Goal: Information Seeking & Learning: Learn about a topic

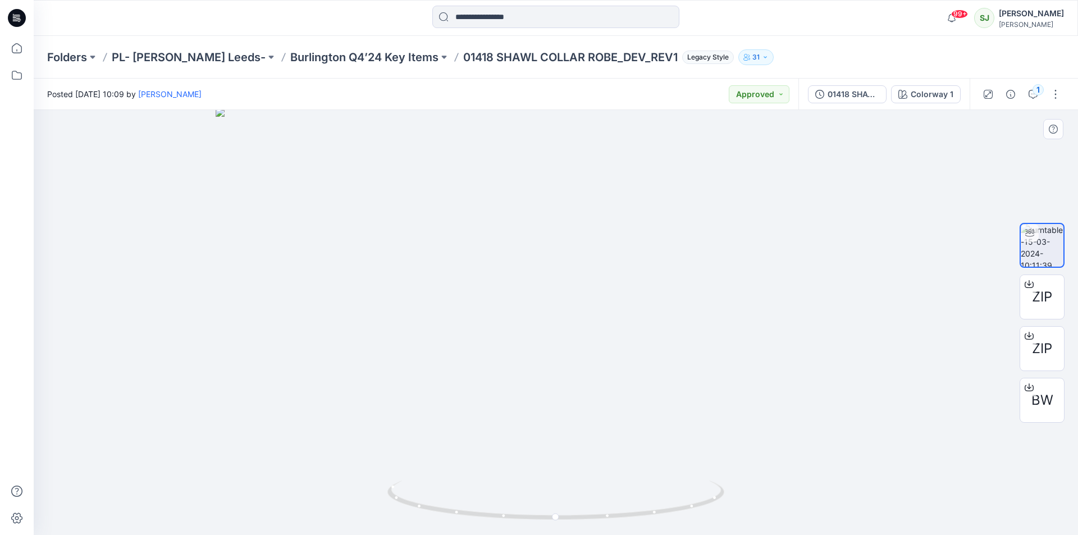
click at [764, 257] on img at bounding box center [556, 321] width 681 height 427
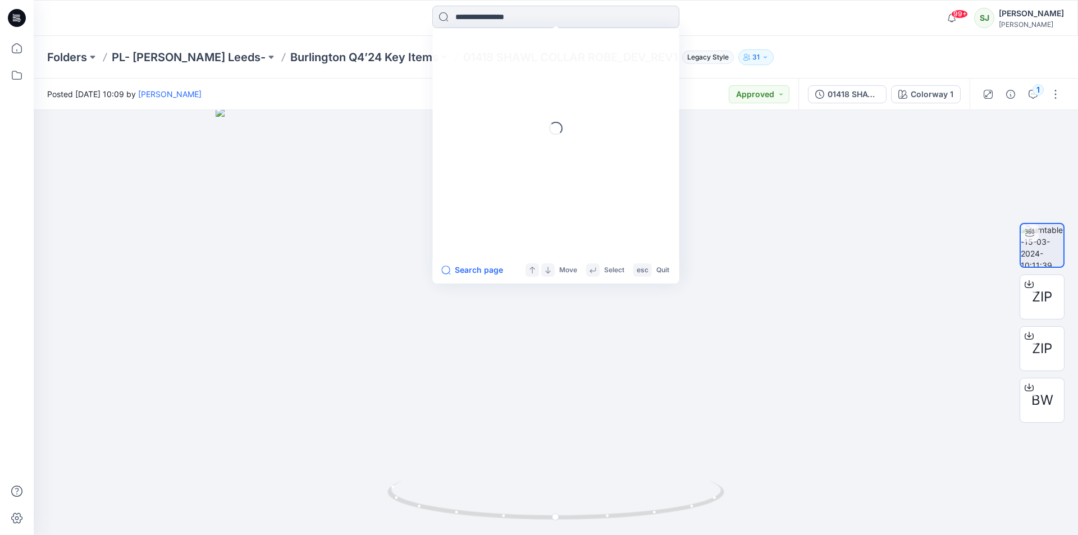
click at [523, 19] on input at bounding box center [556, 17] width 247 height 22
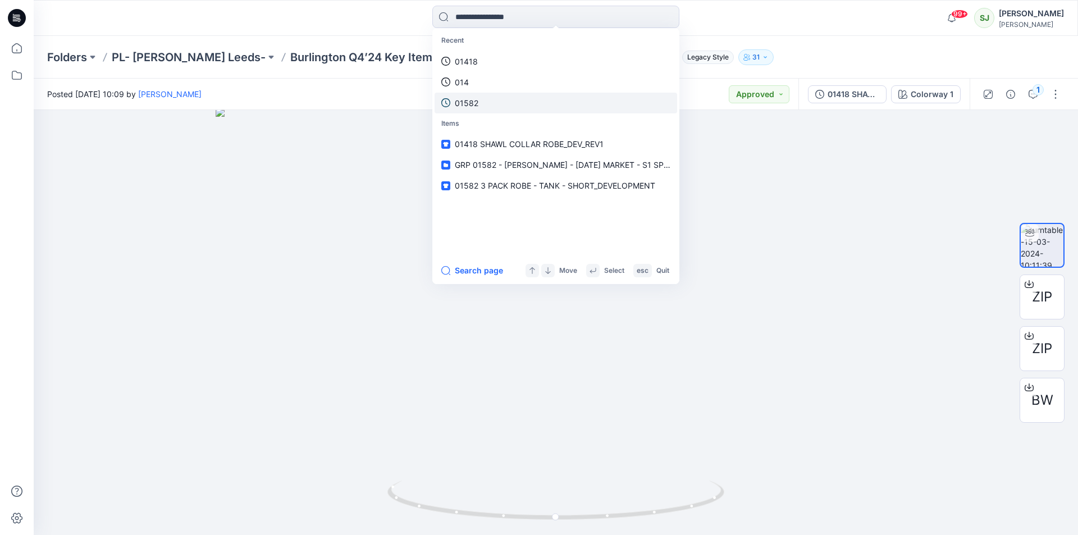
click at [471, 101] on p "01582" at bounding box center [467, 103] width 24 height 12
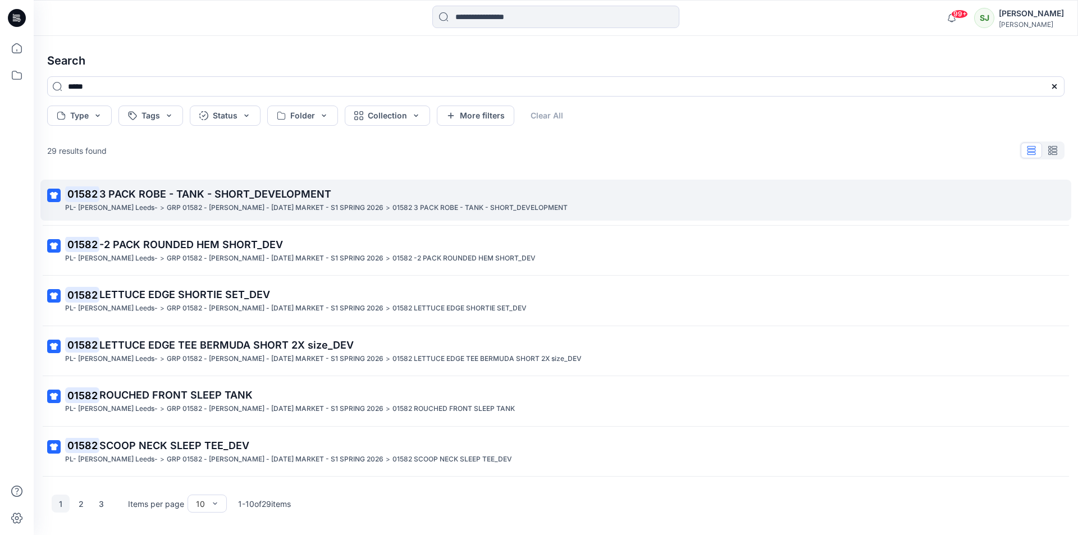
click at [174, 192] on span "3 PACK ROBE - TANK - SHORT_DEVELOPMENT" at bounding box center [215, 194] width 232 height 12
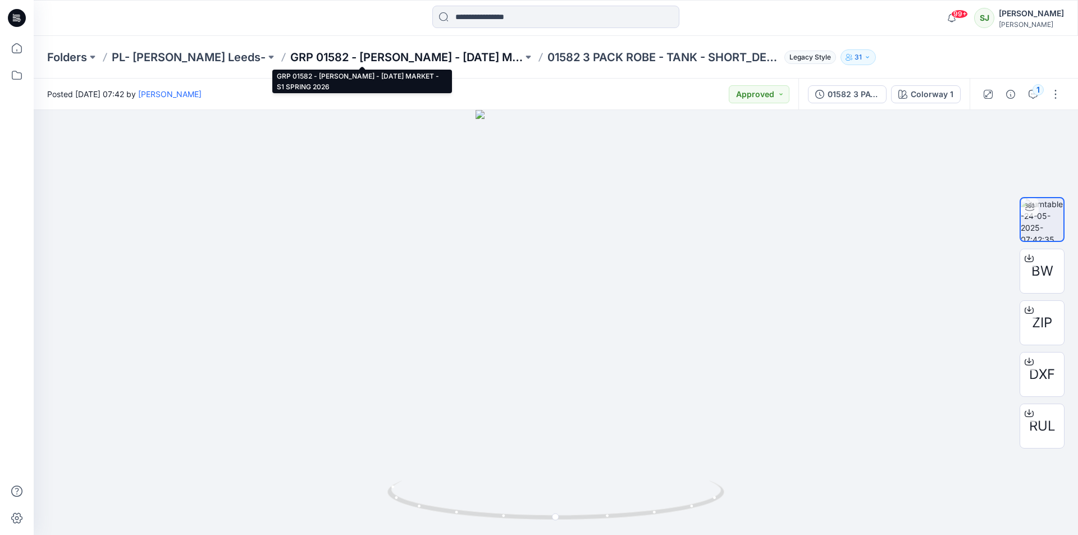
click at [409, 54] on p "GRP 01582 - [PERSON_NAME] - [DATE] MARKET - S1 SPRING 2026" at bounding box center [406, 57] width 233 height 16
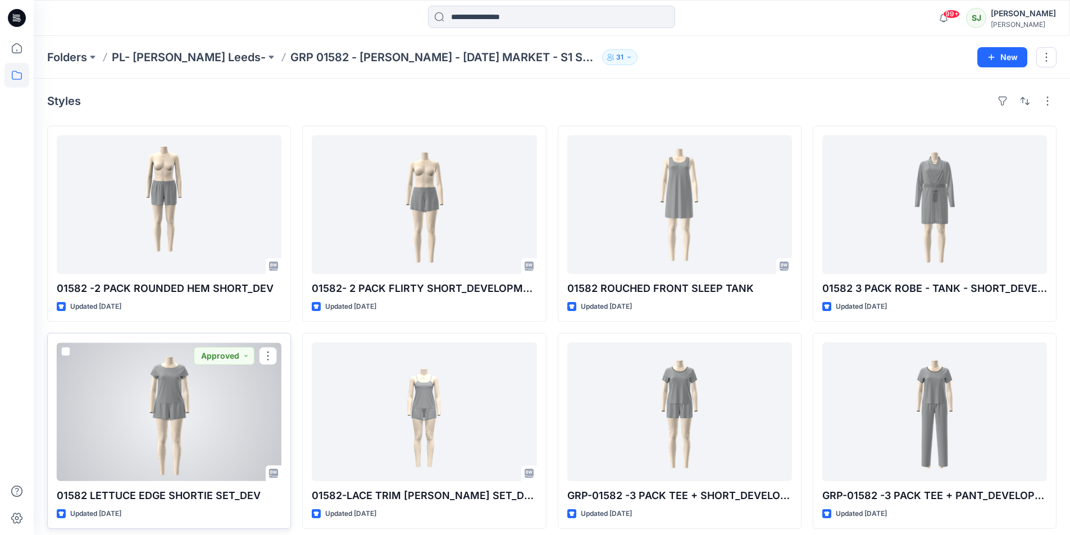
scroll to position [112, 0]
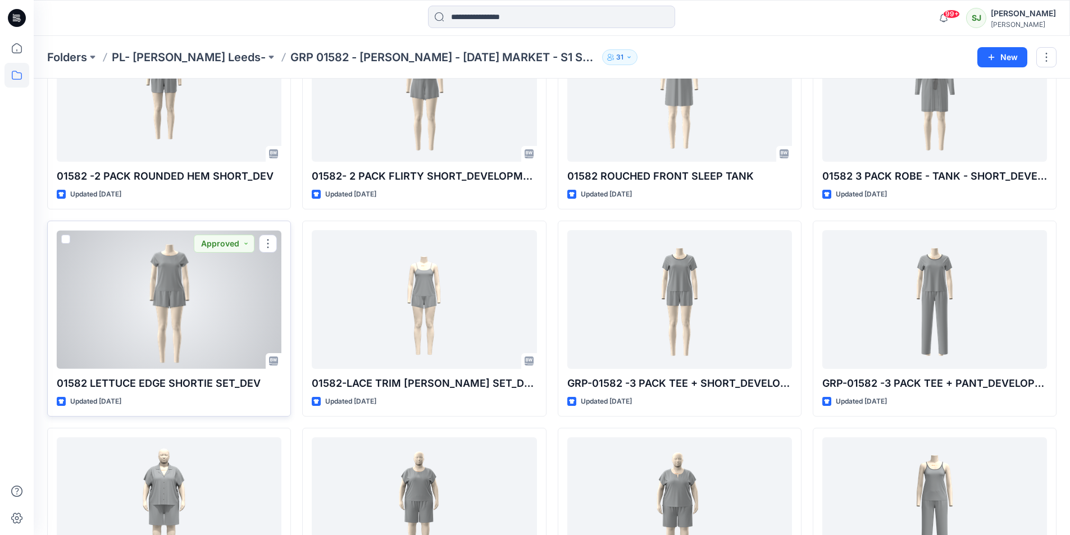
click at [174, 324] on div at bounding box center [169, 299] width 225 height 139
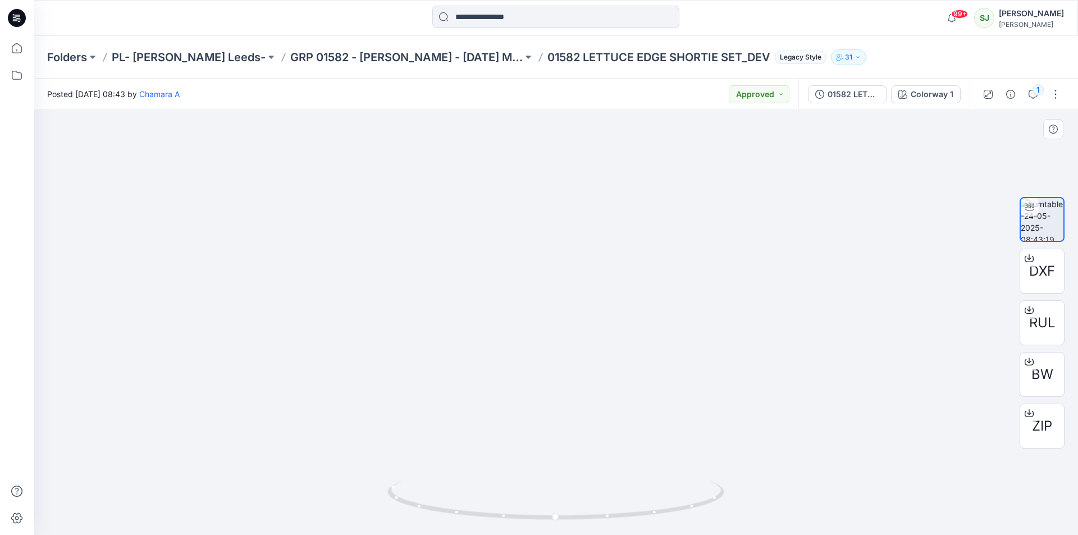
drag, startPoint x: 598, startPoint y: 341, endPoint x: 647, endPoint y: 354, distance: 50.7
click at [818, 358] on div at bounding box center [556, 322] width 1045 height 425
drag, startPoint x: 532, startPoint y: 367, endPoint x: 730, endPoint y: 389, distance: 198.4
click at [750, 371] on img at bounding box center [556, 313] width 503 height 443
drag, startPoint x: 555, startPoint y: 520, endPoint x: 893, endPoint y: 468, distance: 341.5
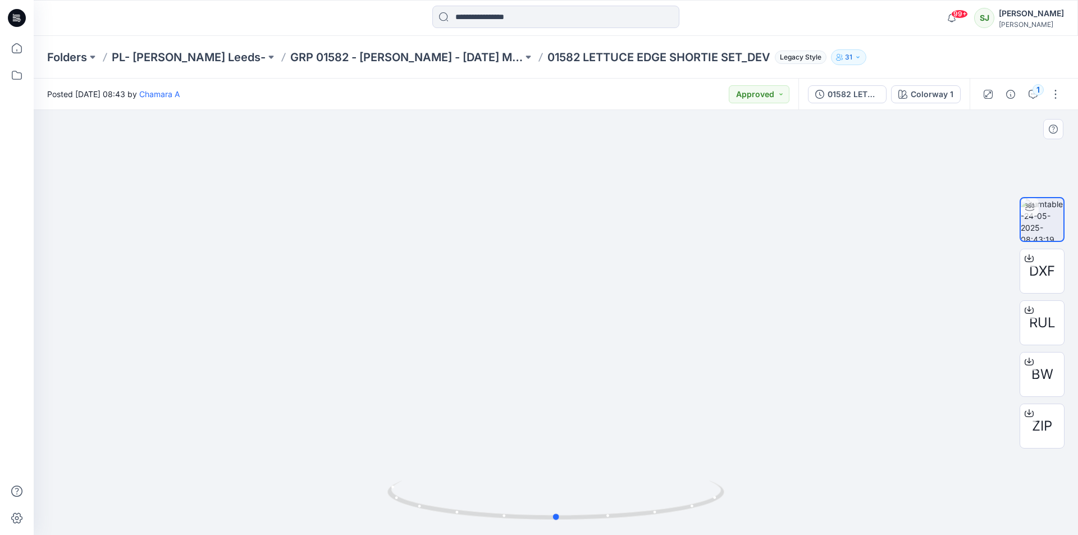
click at [893, 468] on div at bounding box center [556, 322] width 1045 height 425
click at [1027, 261] on icon at bounding box center [1029, 258] width 9 height 9
click at [1028, 313] on icon at bounding box center [1029, 310] width 9 height 6
drag, startPoint x: 502, startPoint y: 59, endPoint x: 697, endPoint y: 58, distance: 195.5
click at [697, 58] on div "Folders PL- [PERSON_NAME] Leeds- GRP 01582 - [PERSON_NAME] - [DATE] MARKET - S1…" at bounding box center [512, 57] width 930 height 16
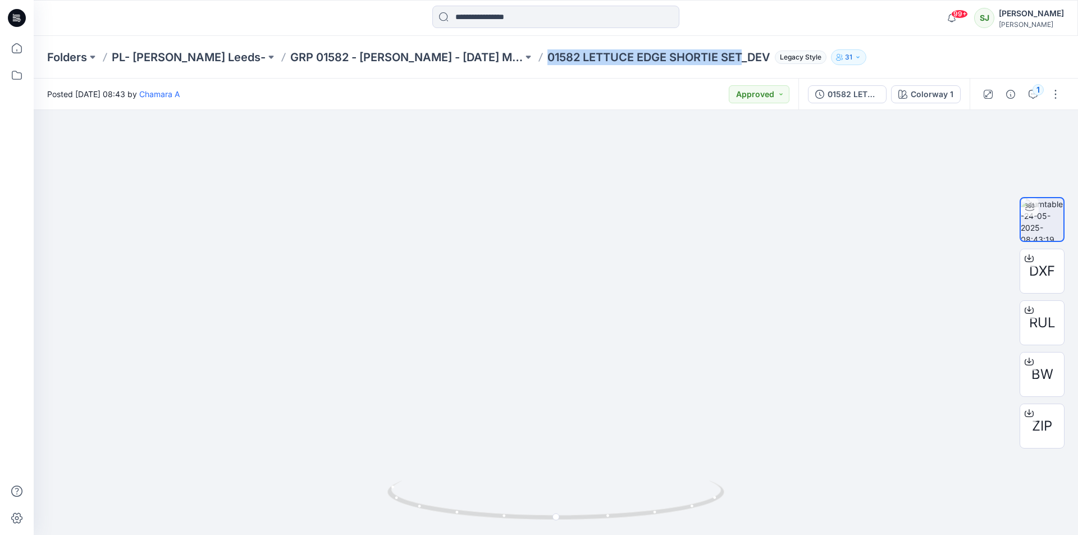
copy p "01582 LETTUCE EDGE SHORTIE SET"
click at [290, 52] on p "GRP 01582 - [PERSON_NAME] - [DATE] MARKET - S1 SPRING 2026" at bounding box center [406, 57] width 233 height 16
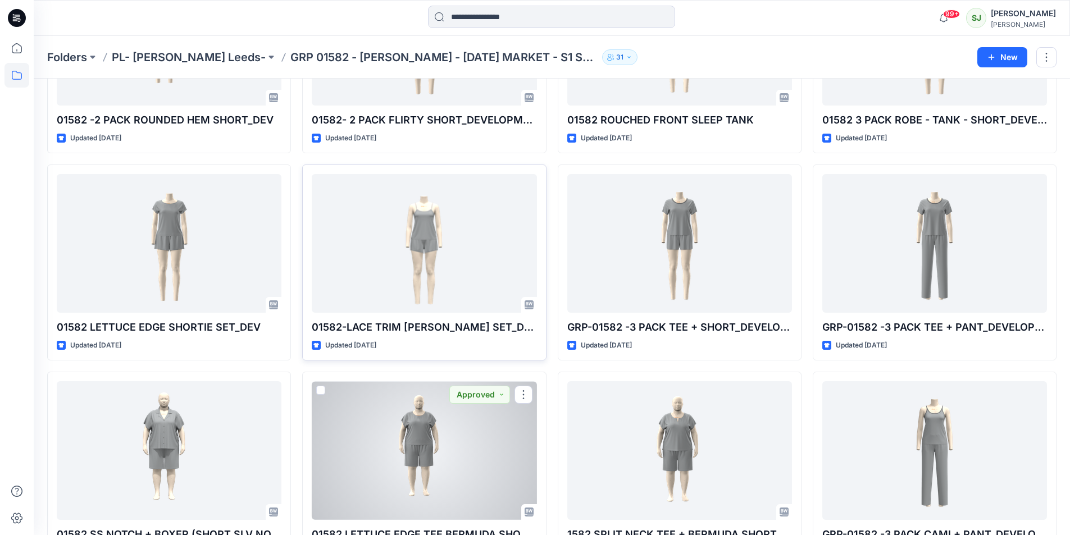
scroll to position [256, 0]
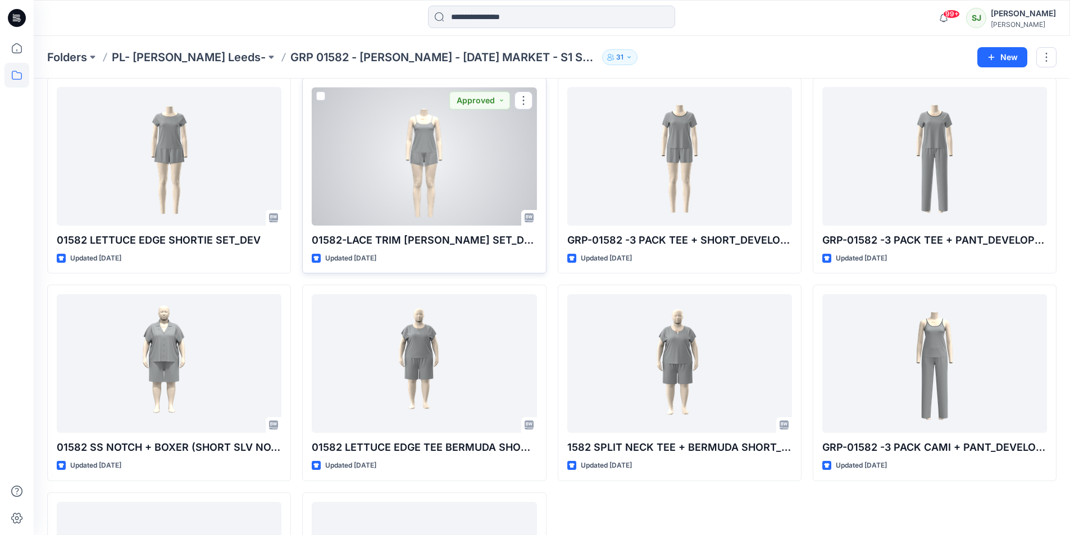
click at [418, 141] on div at bounding box center [424, 156] width 225 height 139
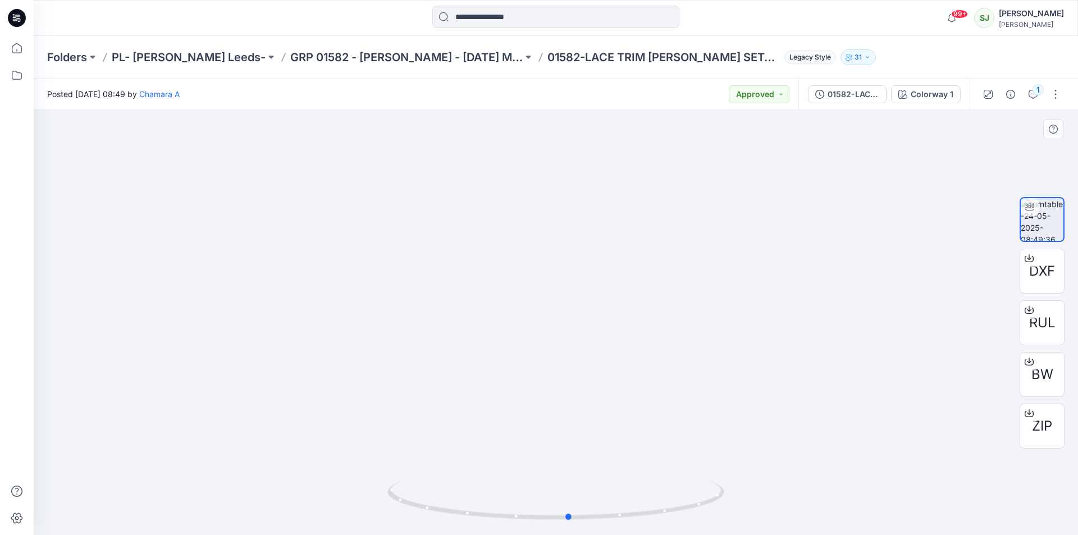
drag, startPoint x: 470, startPoint y: 498, endPoint x: 484, endPoint y: 458, distance: 42.1
click at [484, 458] on div at bounding box center [556, 322] width 1045 height 425
click at [1026, 260] on icon at bounding box center [1029, 258] width 9 height 9
click at [1035, 315] on div at bounding box center [1030, 310] width 18 height 18
drag, startPoint x: 503, startPoint y: 58, endPoint x: 695, endPoint y: 69, distance: 191.8
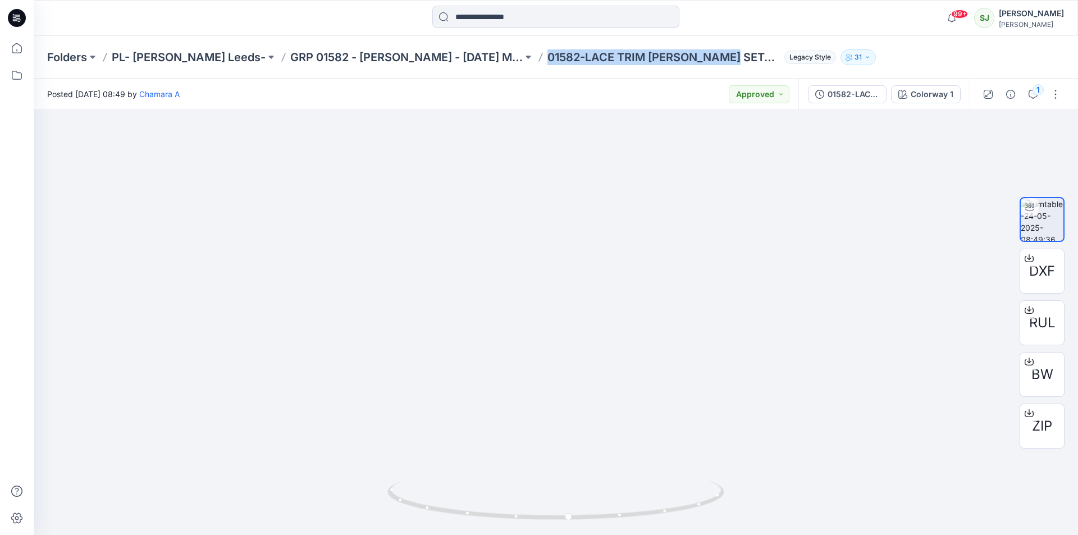
click at [695, 69] on div "Folders PL- [PERSON_NAME] Leeds- GRP 01582 - [PERSON_NAME] - [DATE] MARKET - S1…" at bounding box center [556, 57] width 1045 height 43
drag, startPoint x: 691, startPoint y: 62, endPoint x: 505, endPoint y: 62, distance: 185.9
click at [548, 62] on p "01582-LACE TRIM [PERSON_NAME] SET_DEV" at bounding box center [664, 57] width 233 height 16
copy p "01582-LACE TRIM [PERSON_NAME] SET"
click at [1078, 225] on div "DXF RUL BW ZIP" at bounding box center [1043, 323] width 72 height 281
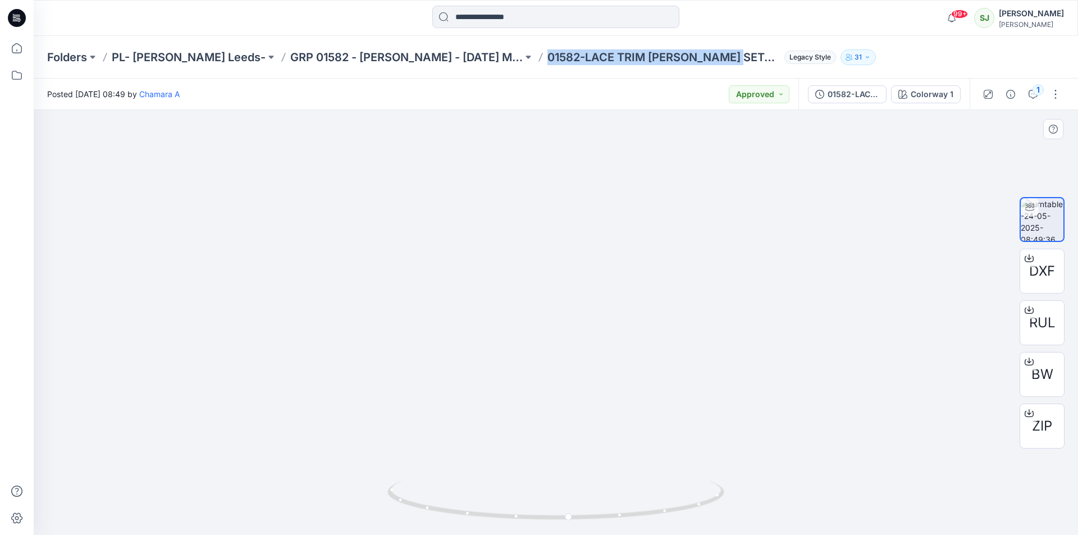
click at [653, 224] on img at bounding box center [556, 303] width 503 height 464
drag, startPoint x: 572, startPoint y: 524, endPoint x: 617, endPoint y: 511, distance: 47.1
click at [627, 510] on icon at bounding box center [558, 502] width 340 height 42
drag, startPoint x: 568, startPoint y: 521, endPoint x: 550, endPoint y: 496, distance: 30.6
click at [550, 496] on icon at bounding box center [558, 502] width 340 height 42
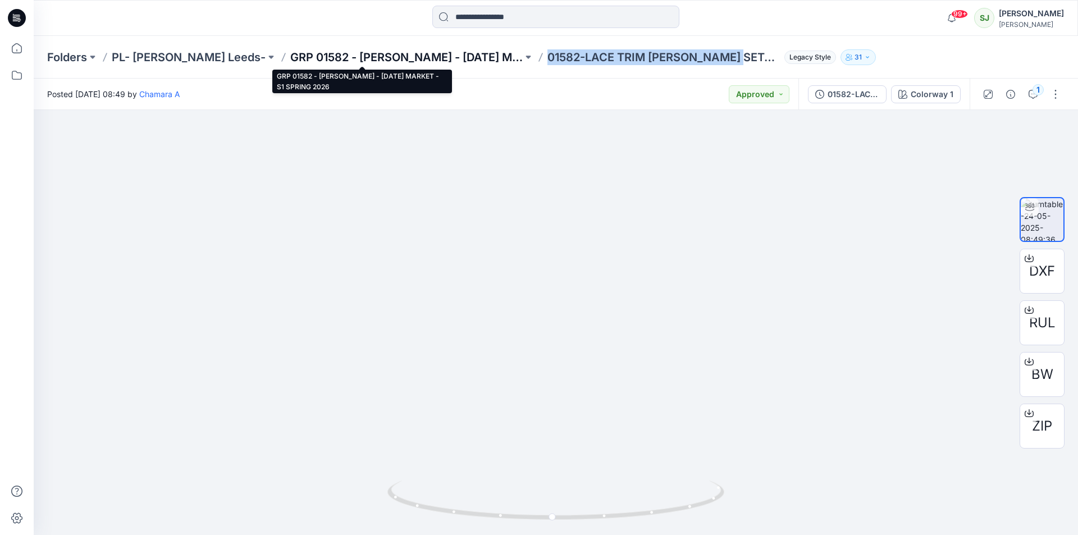
click at [379, 53] on p "GRP 01582 - [PERSON_NAME] - [DATE] MARKET - S1 SPRING 2026" at bounding box center [406, 57] width 233 height 16
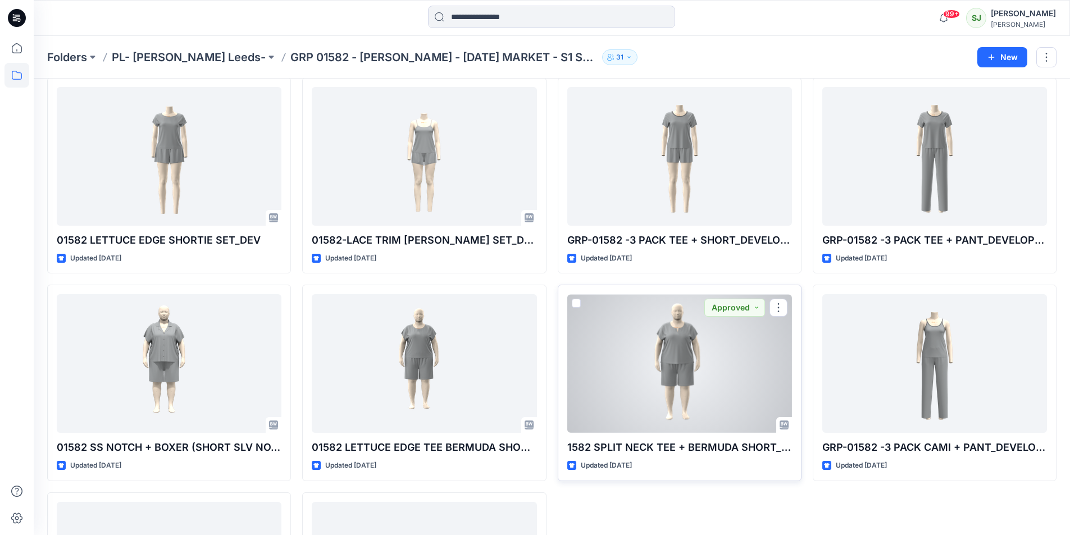
scroll to position [422, 0]
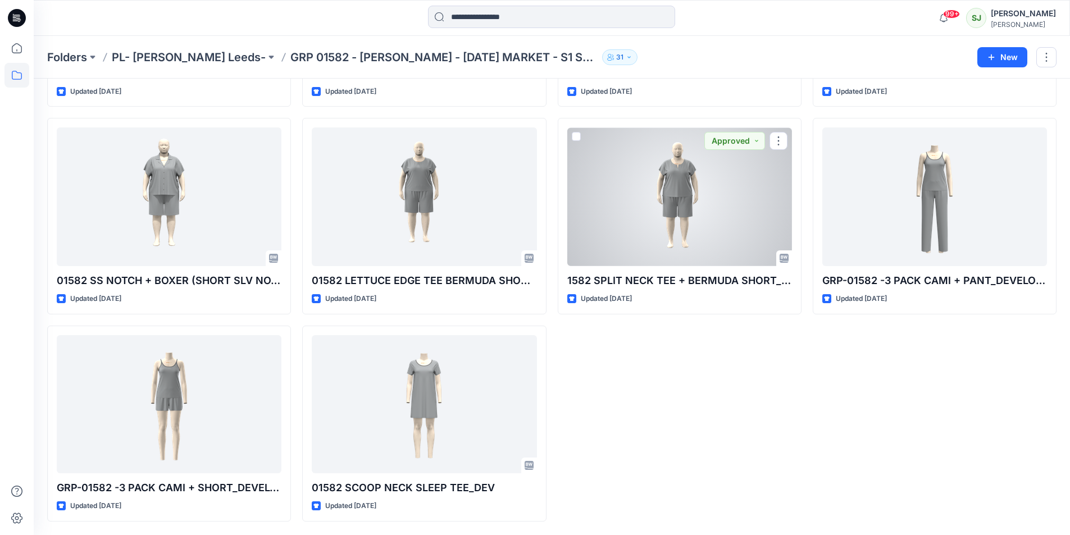
click at [706, 224] on div at bounding box center [679, 197] width 225 height 139
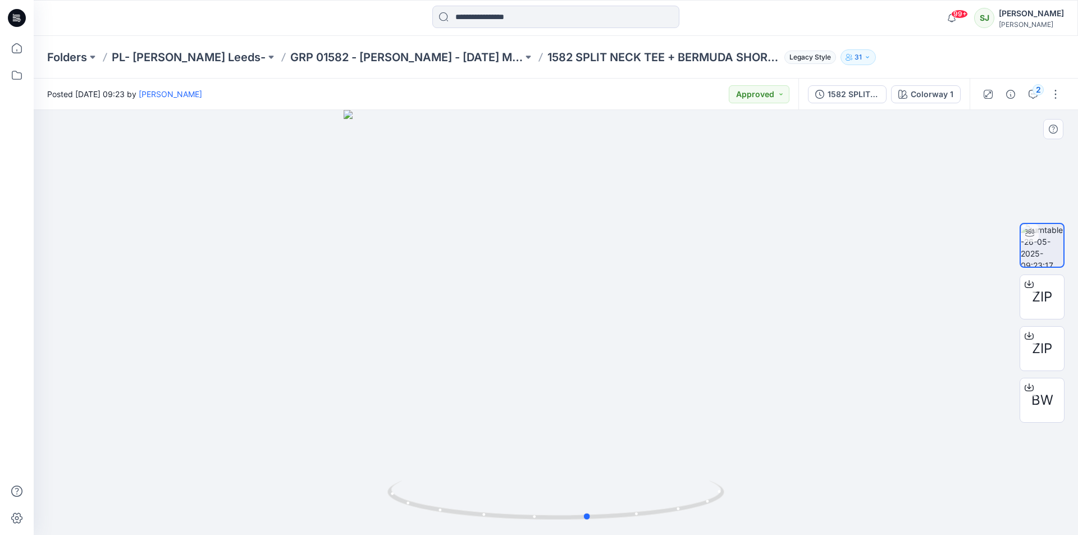
drag, startPoint x: 562, startPoint y: 359, endPoint x: 594, endPoint y: 354, distance: 32.9
click at [594, 354] on div at bounding box center [556, 322] width 1045 height 425
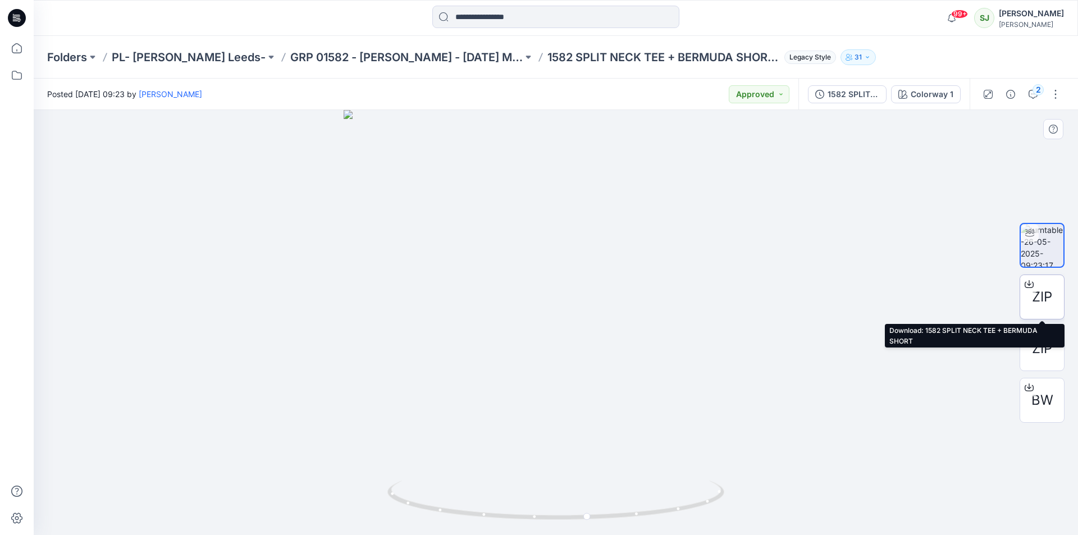
click at [1038, 286] on div at bounding box center [1030, 284] width 18 height 18
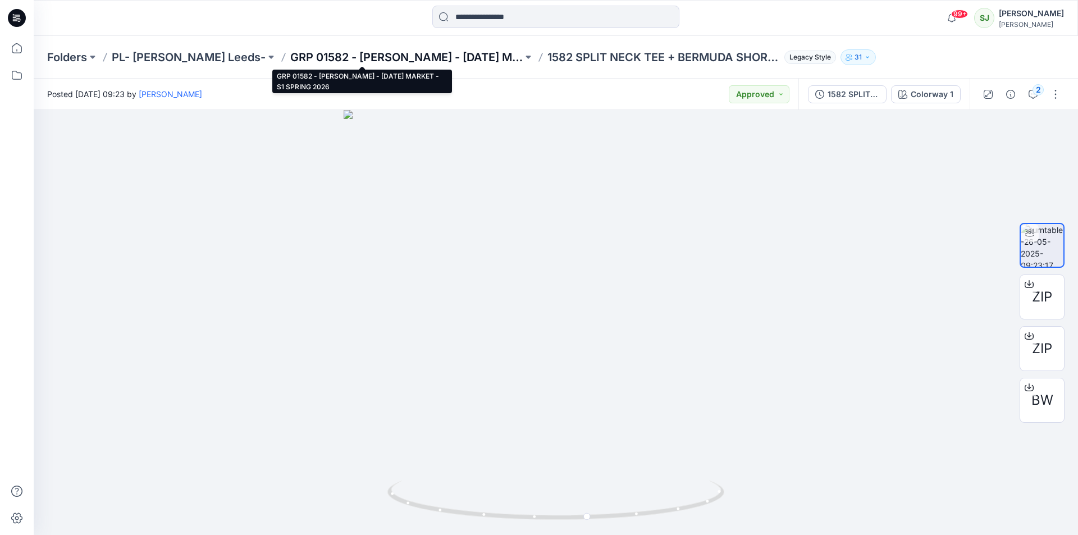
click at [335, 57] on p "GRP 01582 - [PERSON_NAME] - [DATE] MARKET - S1 SPRING 2026" at bounding box center [406, 57] width 233 height 16
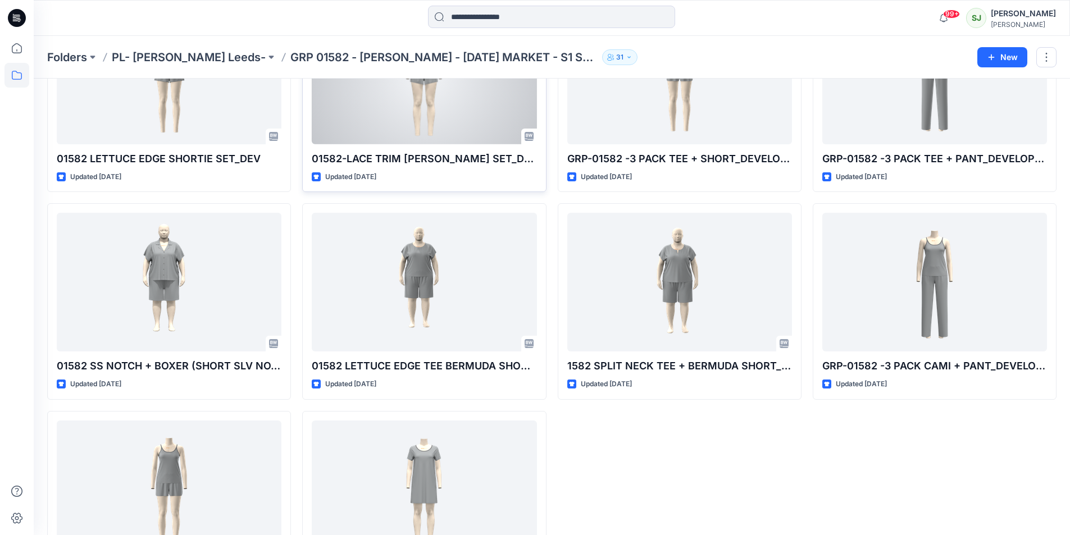
scroll to position [422, 0]
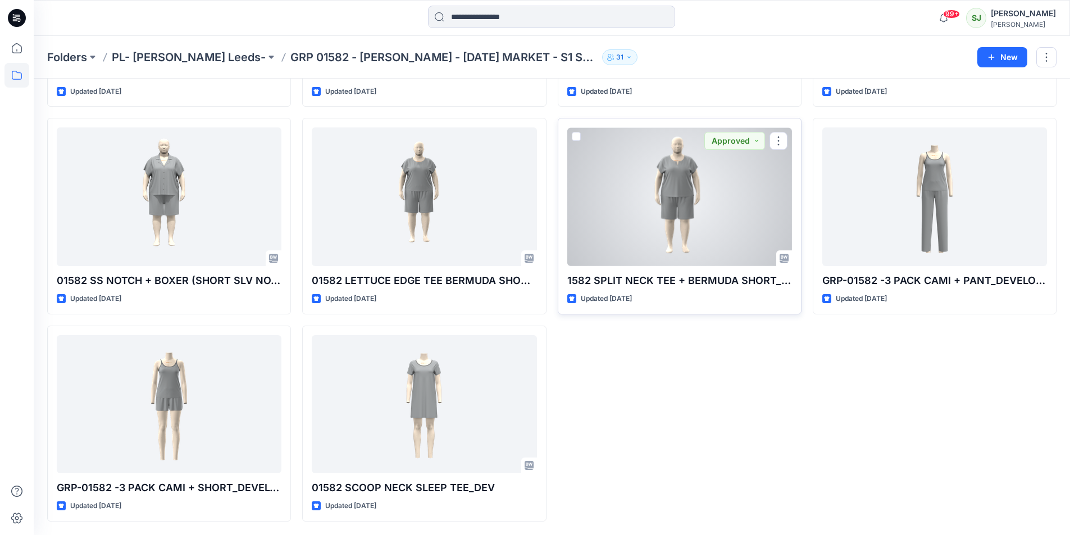
click at [647, 192] on div at bounding box center [679, 197] width 225 height 139
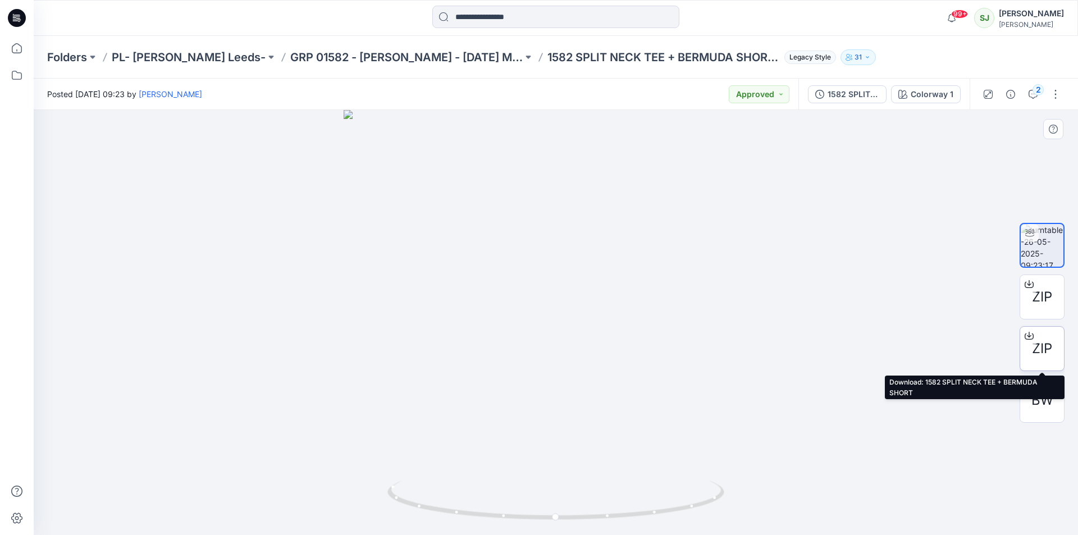
click at [1028, 336] on icon at bounding box center [1029, 334] width 4 height 6
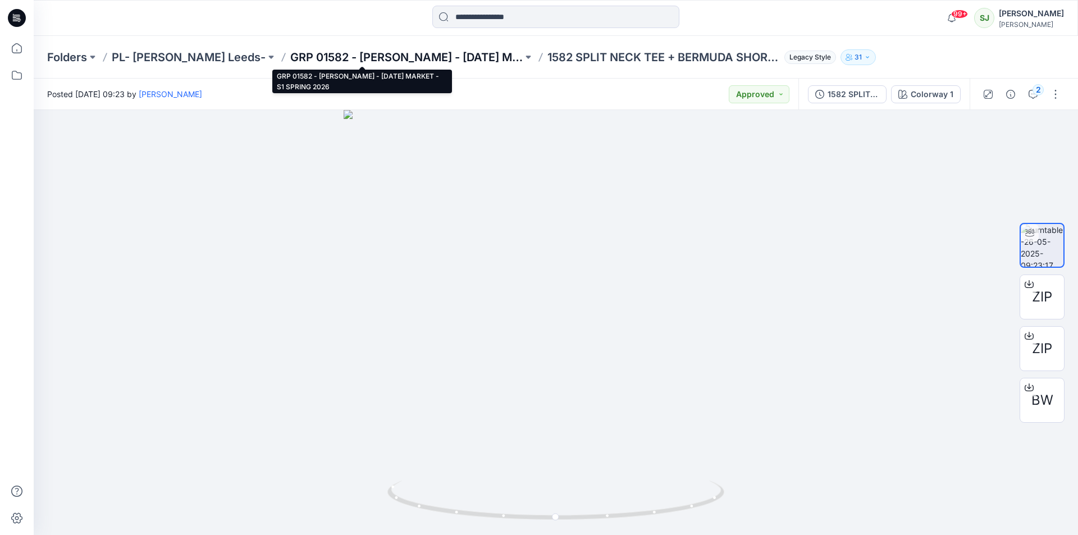
click at [416, 60] on p "GRP 01582 - [PERSON_NAME] - [DATE] MARKET - S1 SPRING 2026" at bounding box center [406, 57] width 233 height 16
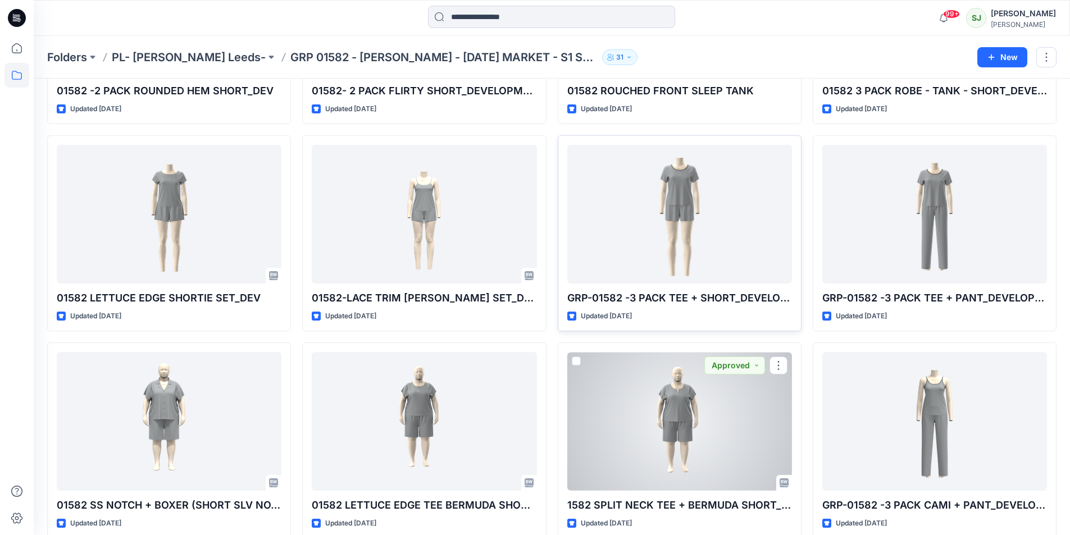
scroll to position [29, 0]
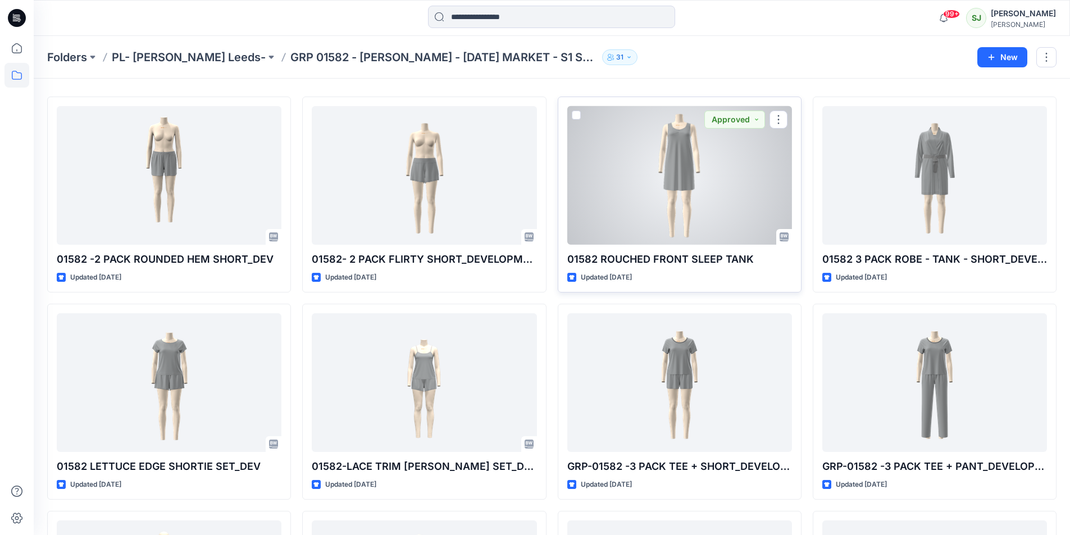
click at [681, 206] on div at bounding box center [679, 175] width 225 height 139
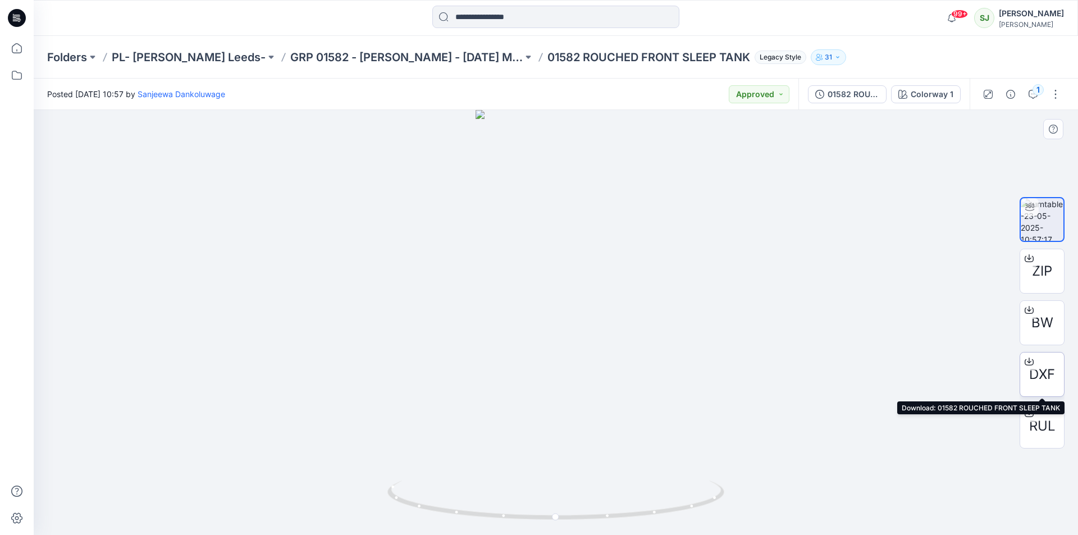
click at [1034, 363] on icon at bounding box center [1029, 362] width 9 height 6
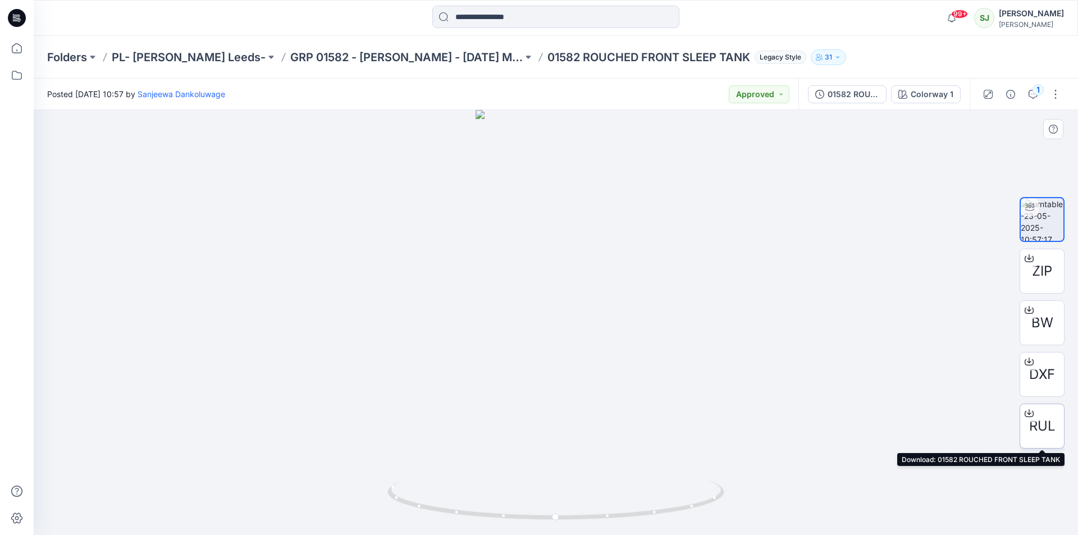
click at [1035, 418] on div at bounding box center [1030, 413] width 18 height 18
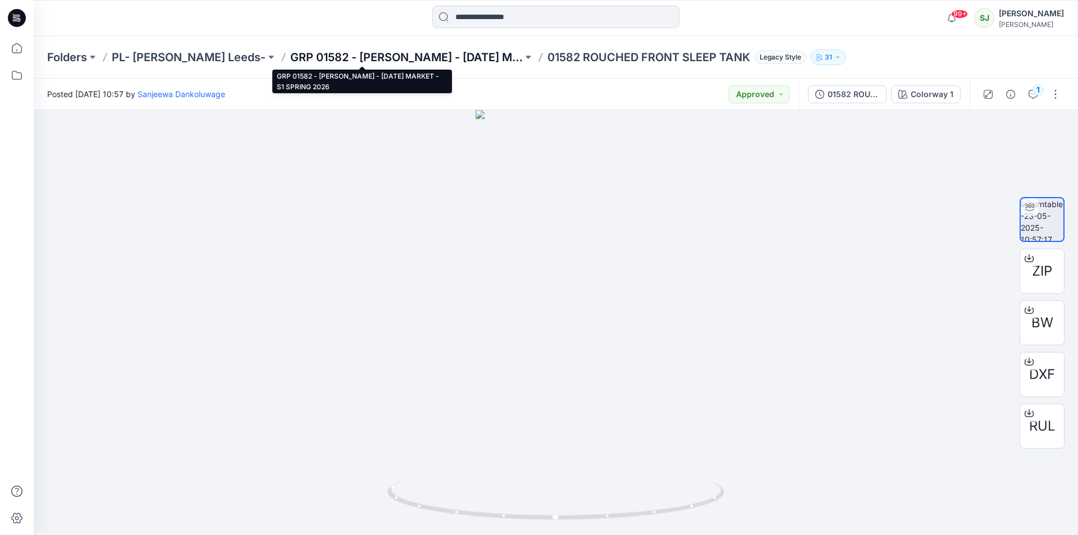
click at [316, 54] on p "GRP 01582 - [PERSON_NAME] - [DATE] MARKET - S1 SPRING 2026" at bounding box center [406, 57] width 233 height 16
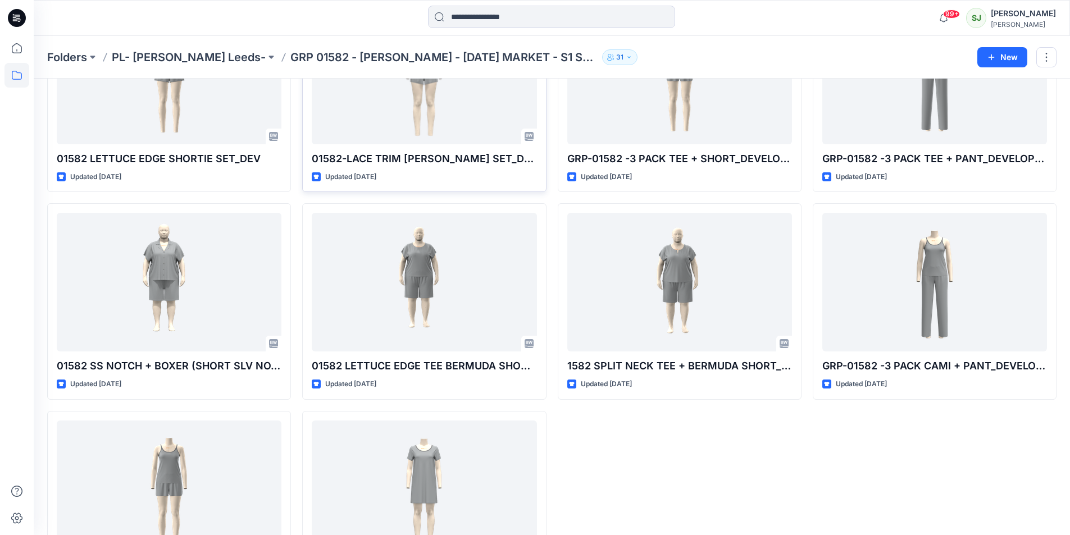
scroll to position [422, 0]
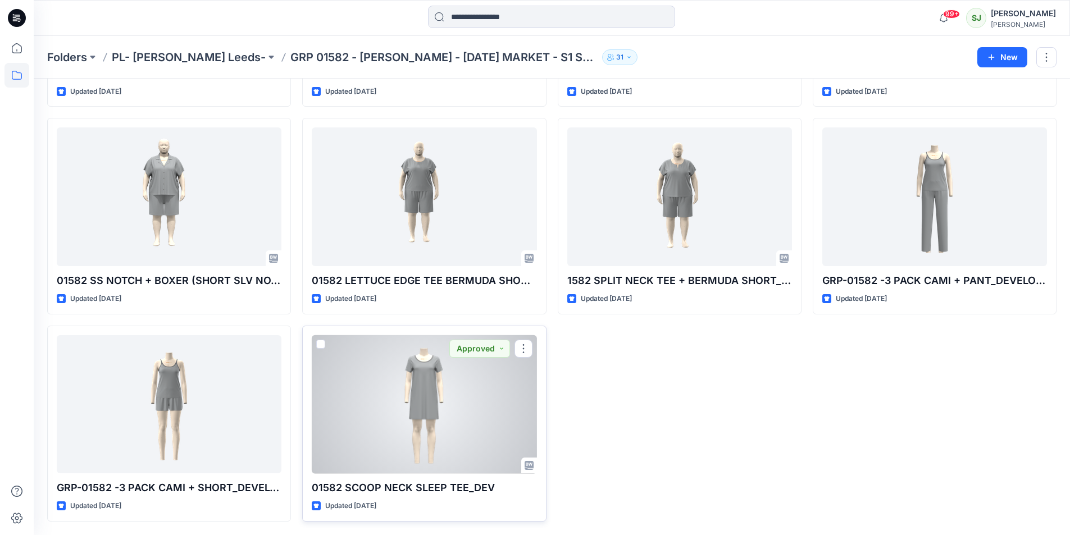
click at [427, 405] on div at bounding box center [424, 404] width 225 height 139
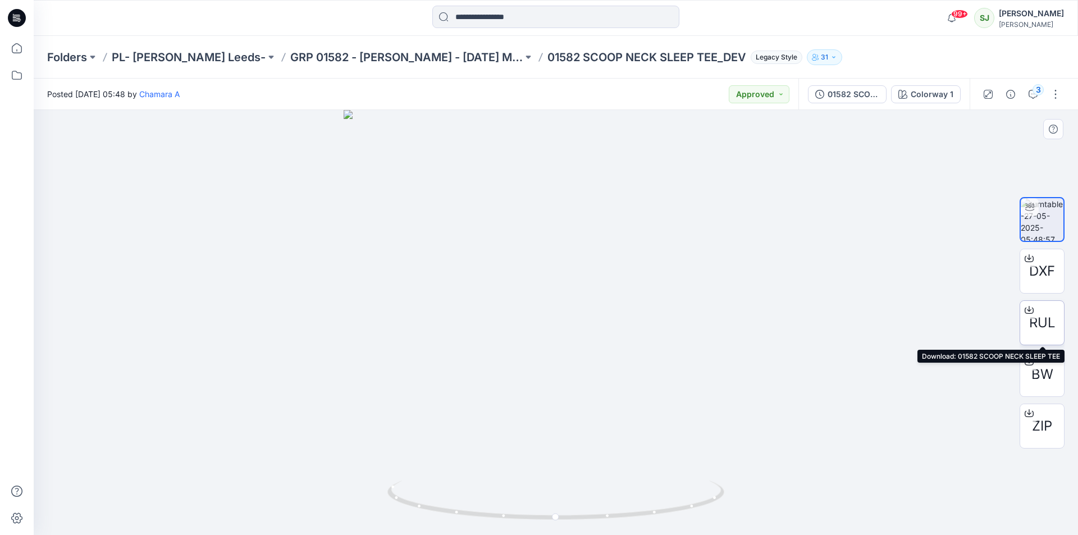
click at [1029, 308] on icon at bounding box center [1029, 310] width 9 height 9
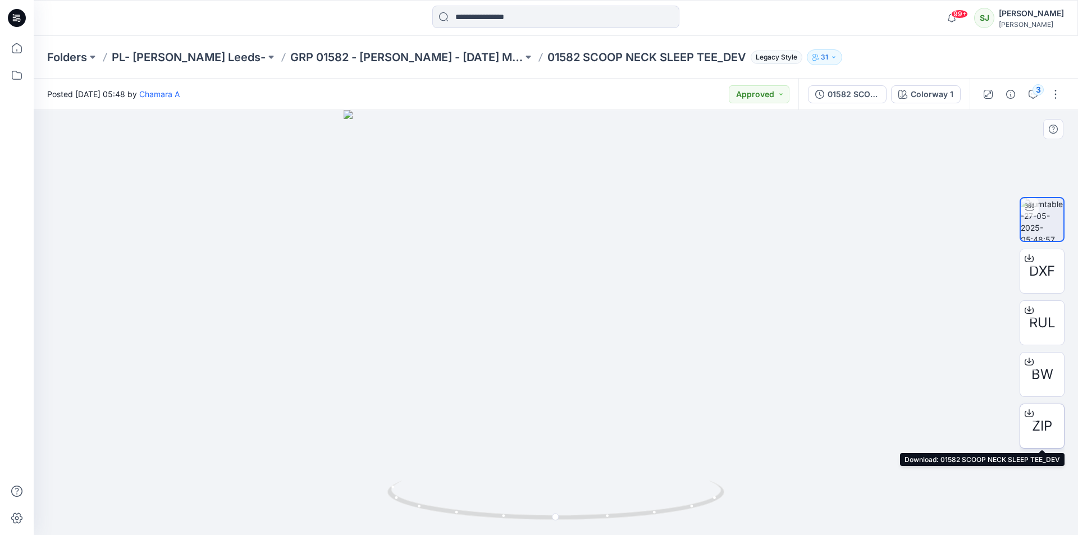
click at [1030, 412] on icon at bounding box center [1029, 412] width 4 height 6
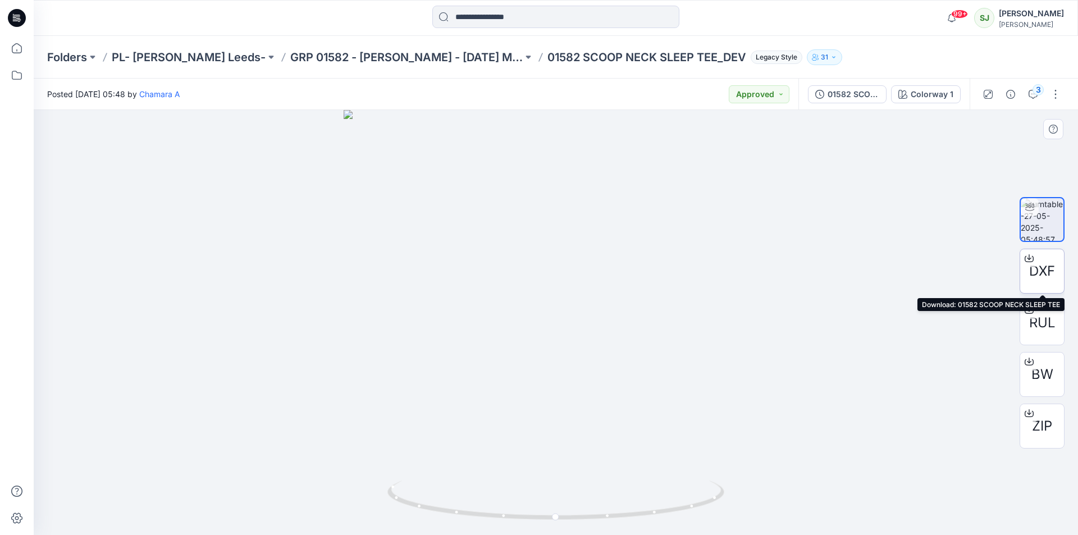
click at [1028, 258] on icon at bounding box center [1029, 257] width 4 height 6
